Goal: Task Accomplishment & Management: Manage account settings

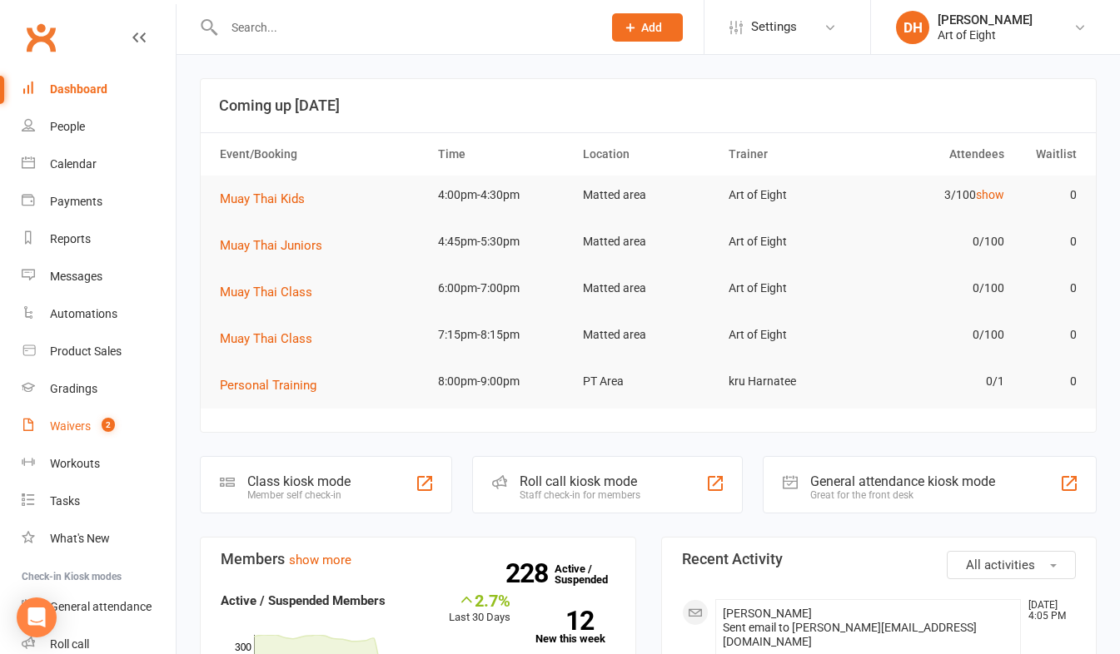
click at [66, 424] on div "Waivers" at bounding box center [70, 426] width 41 height 13
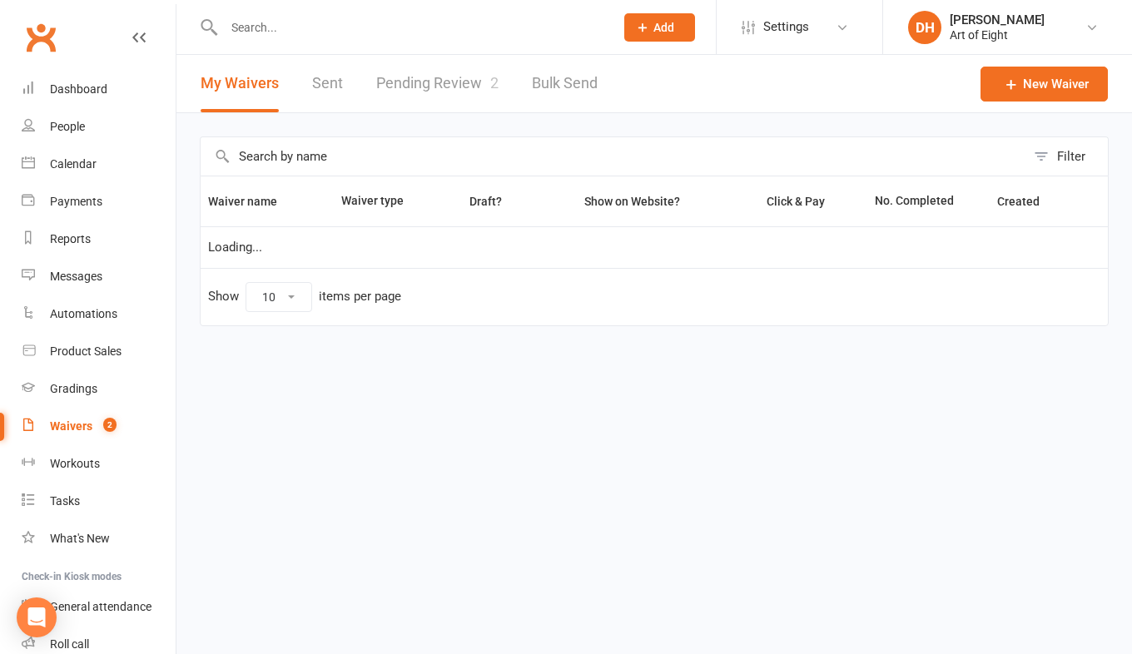
click at [426, 72] on link "Pending Review 2" at bounding box center [437, 83] width 122 height 57
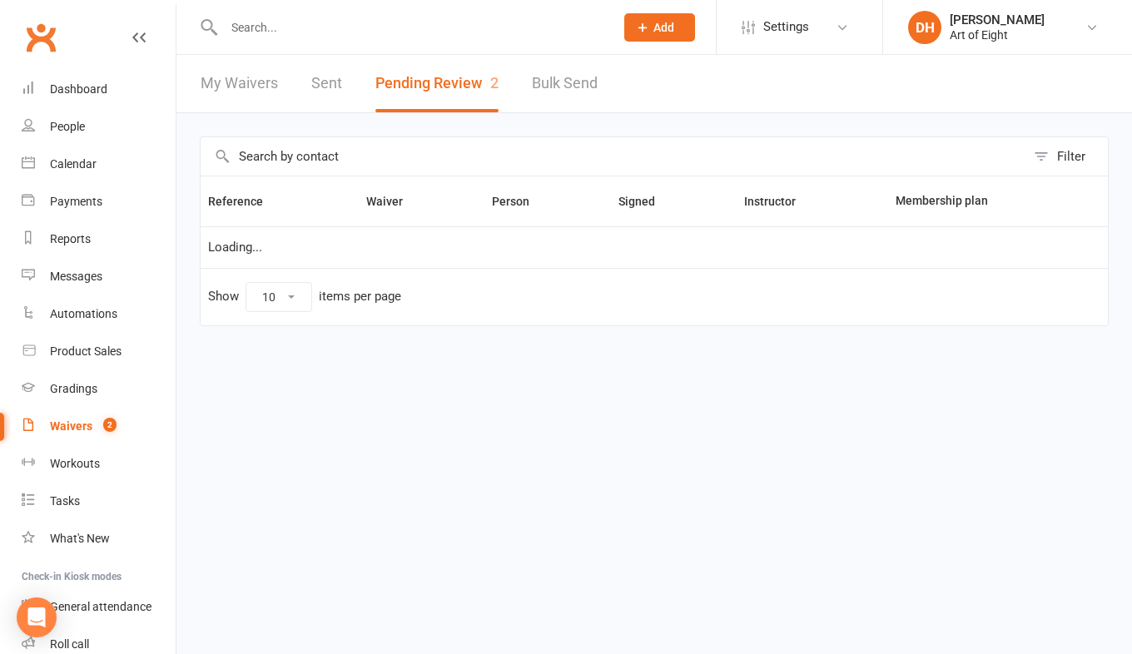
select select "50"
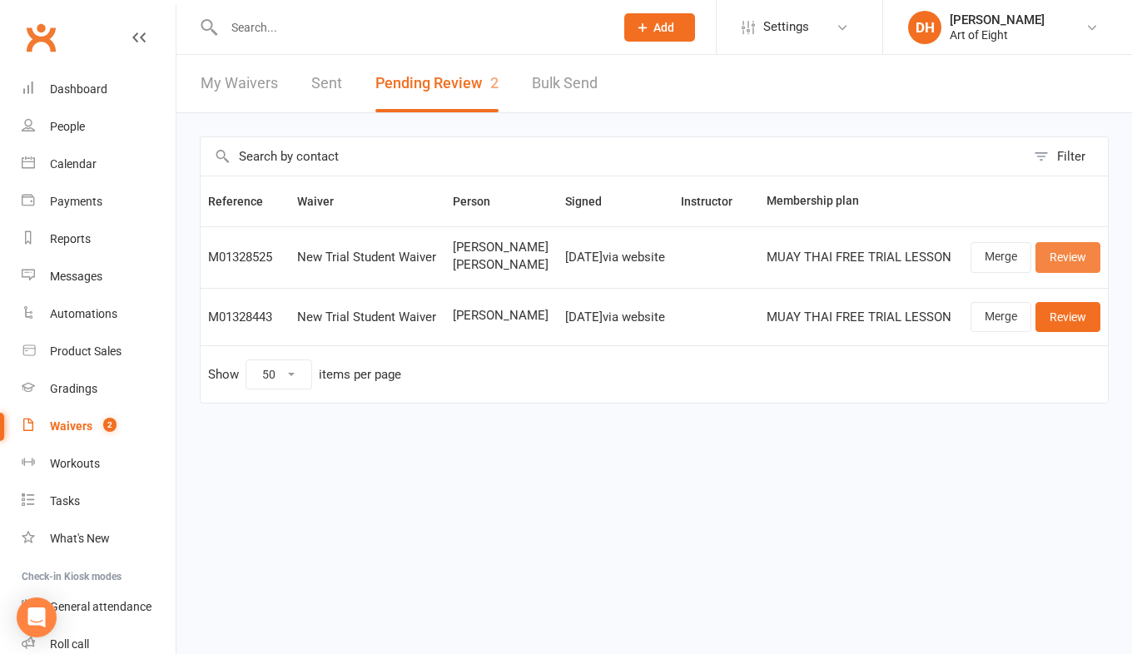
click at [1073, 256] on link "Review" at bounding box center [1068, 257] width 65 height 30
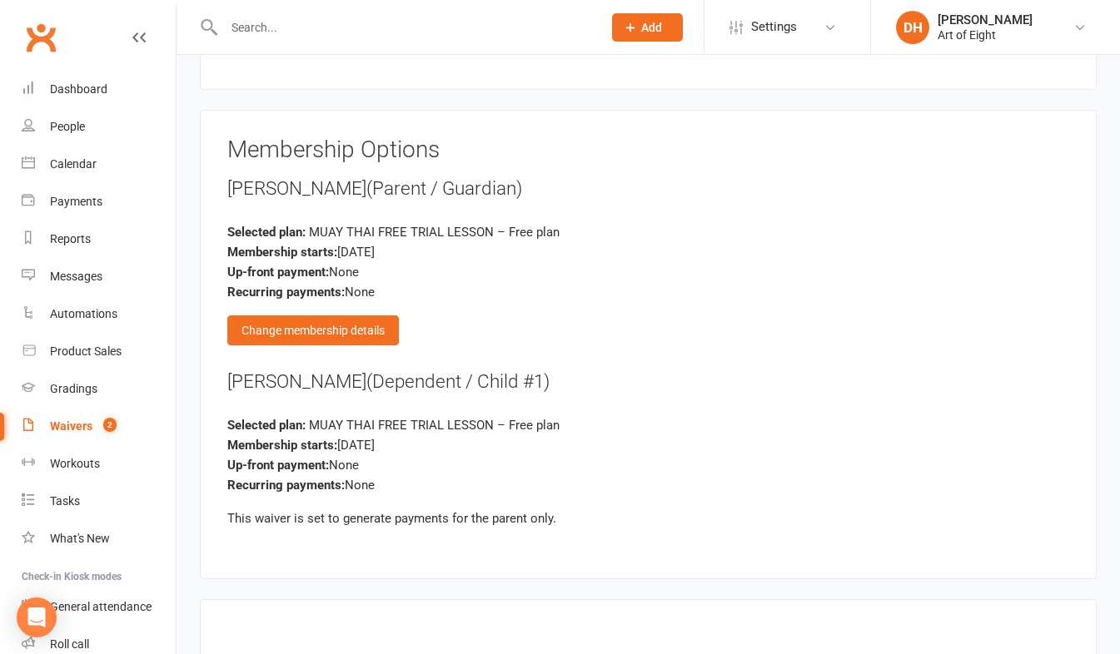
scroll to position [3579, 0]
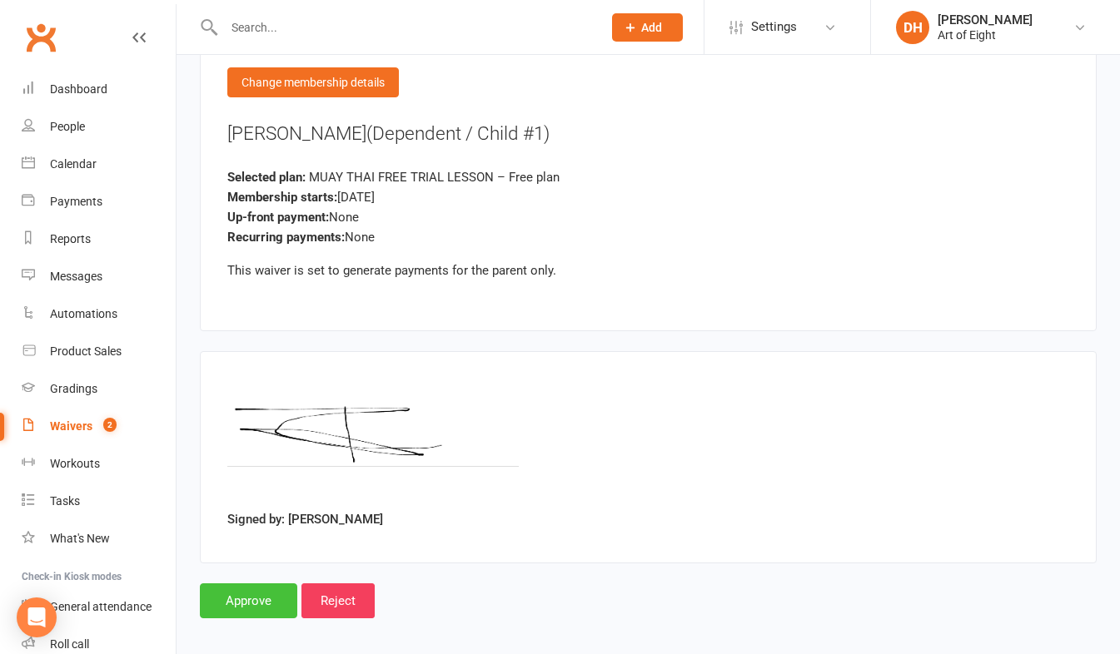
click at [252, 598] on input "Approve" at bounding box center [248, 601] width 97 height 35
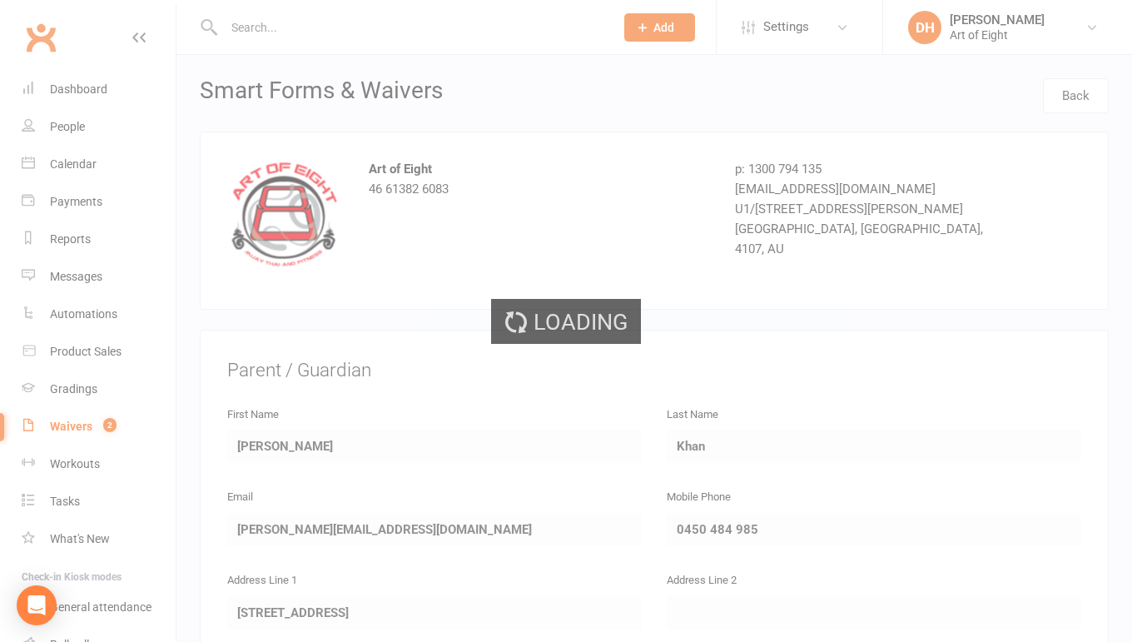
select select "50"
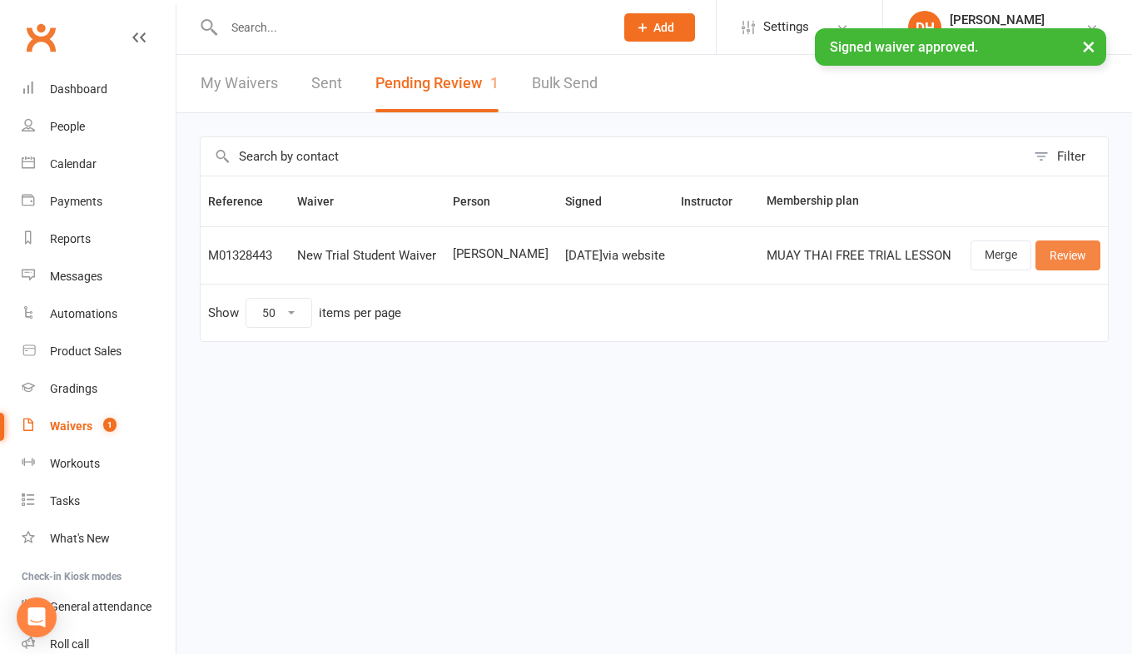
click at [1060, 256] on link "Review" at bounding box center [1068, 256] width 65 height 30
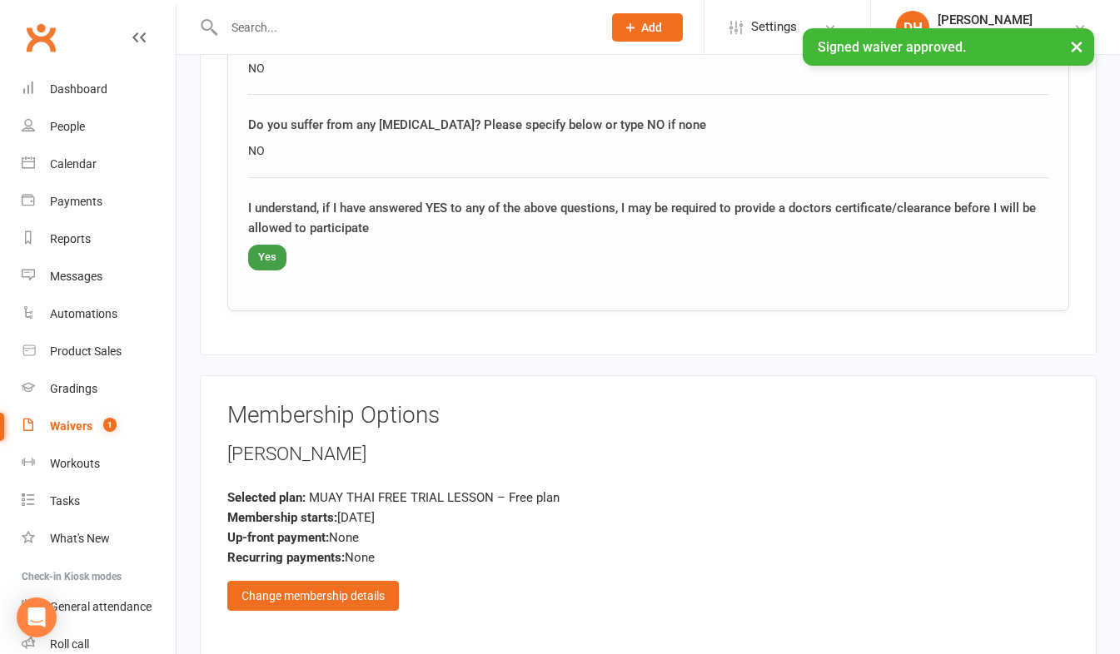
scroll to position [2765, 0]
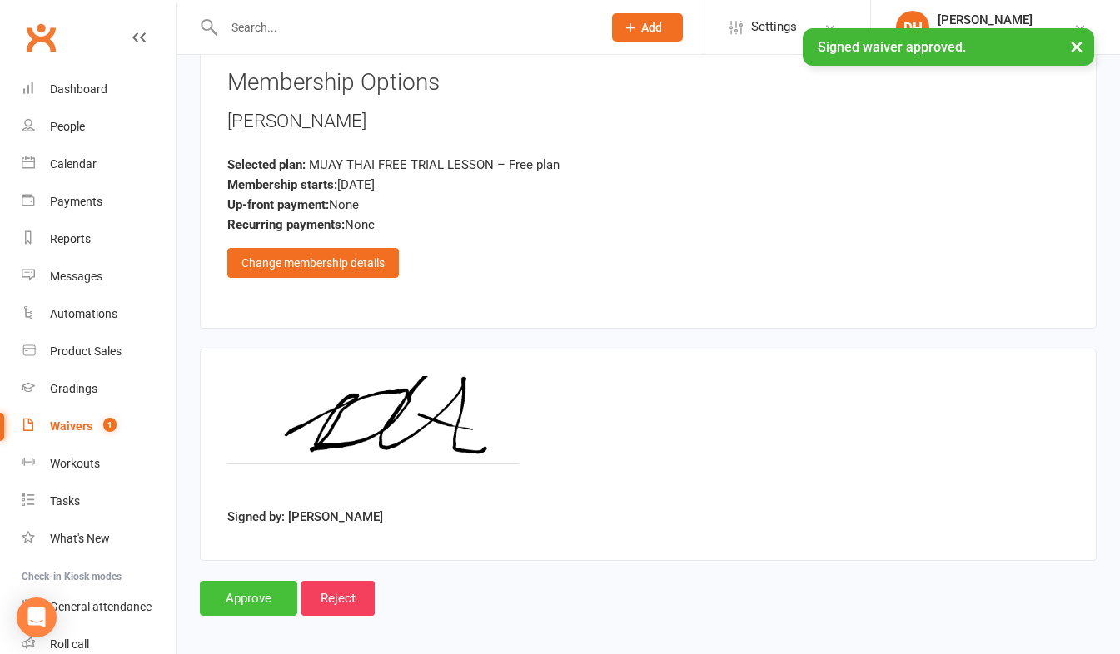
click at [247, 585] on input "Approve" at bounding box center [248, 598] width 97 height 35
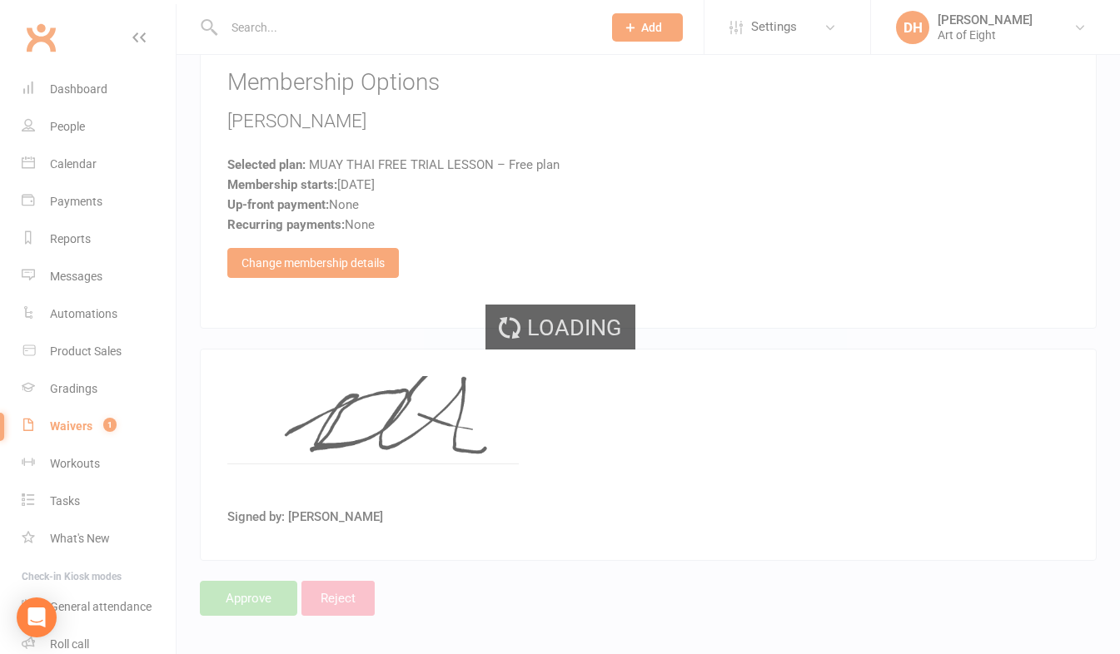
select select "50"
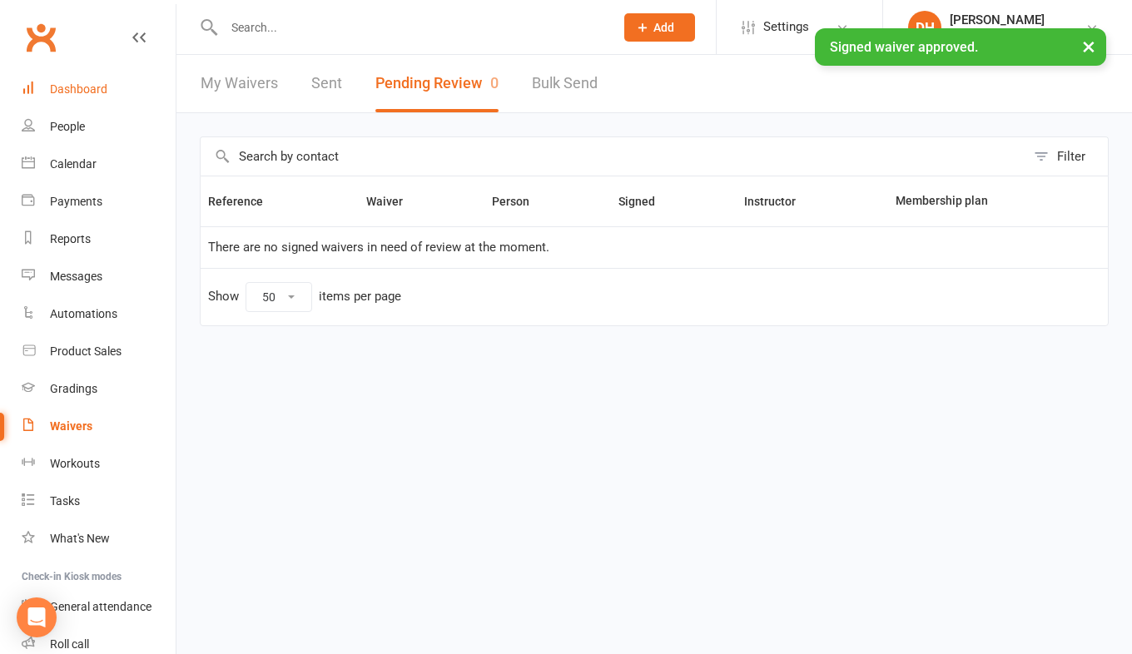
click at [76, 94] on div "Dashboard" at bounding box center [78, 88] width 57 height 13
